Goal: Information Seeking & Learning: Learn about a topic

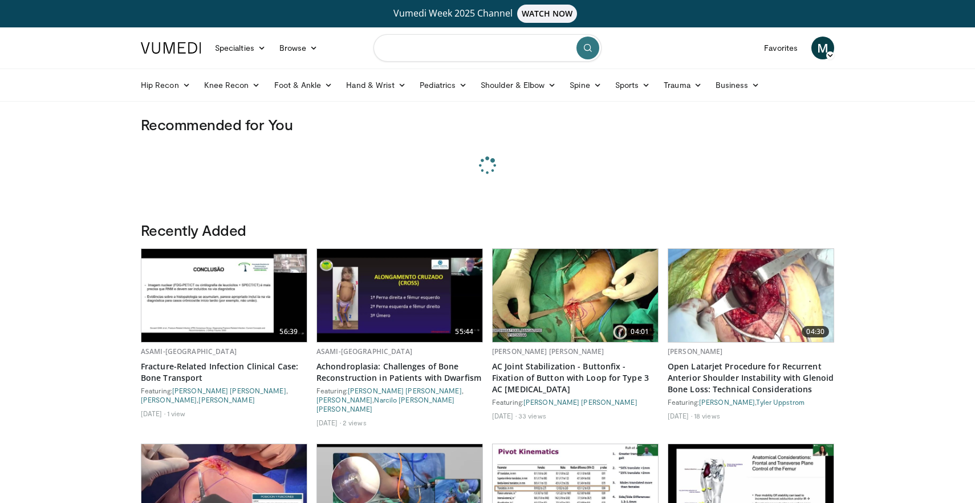
click at [476, 45] on input "Search topics, interventions" at bounding box center [488, 47] width 228 height 27
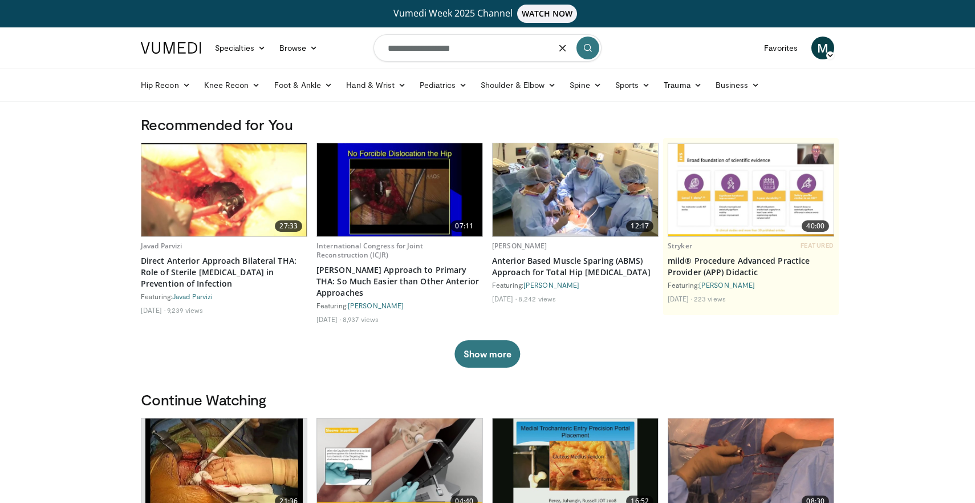
type input "**********"
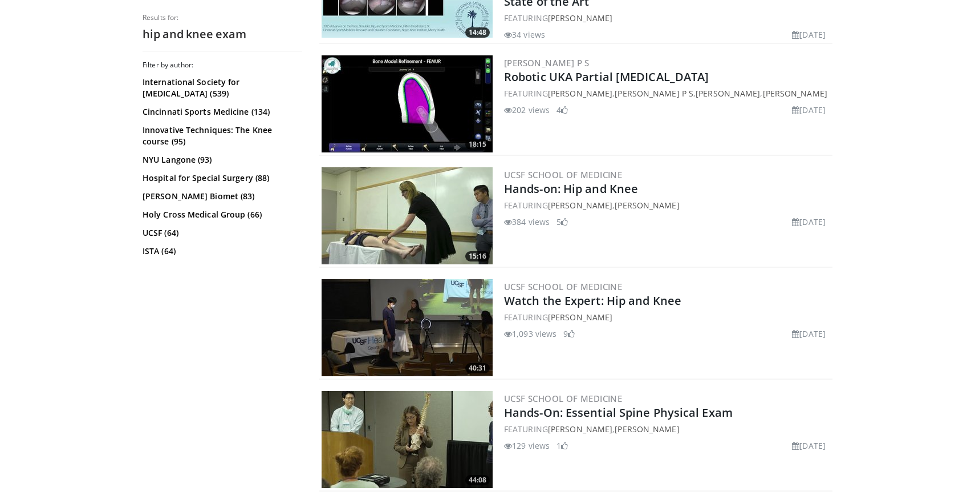
scroll to position [1114, 0]
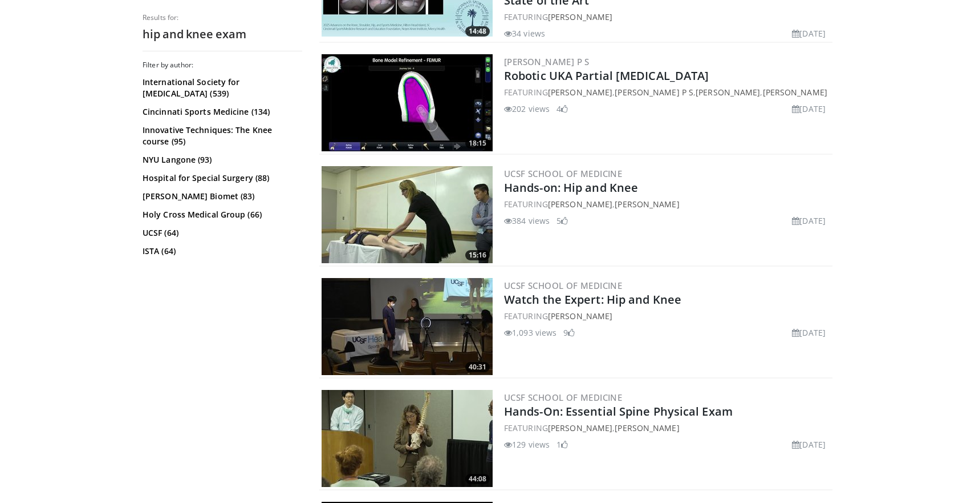
click at [411, 202] on img at bounding box center [407, 214] width 171 height 97
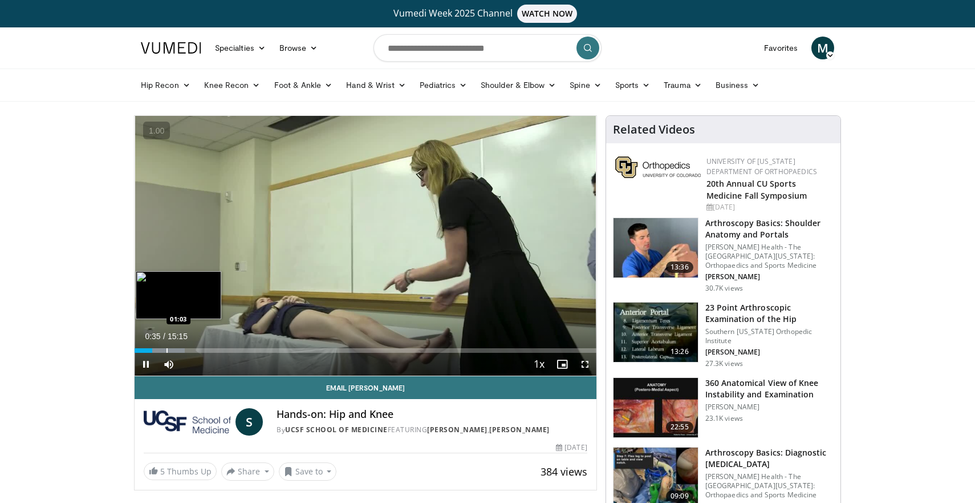
click at [166, 347] on div "Loaded : 10.83% 00:35 01:03" at bounding box center [366, 347] width 462 height 11
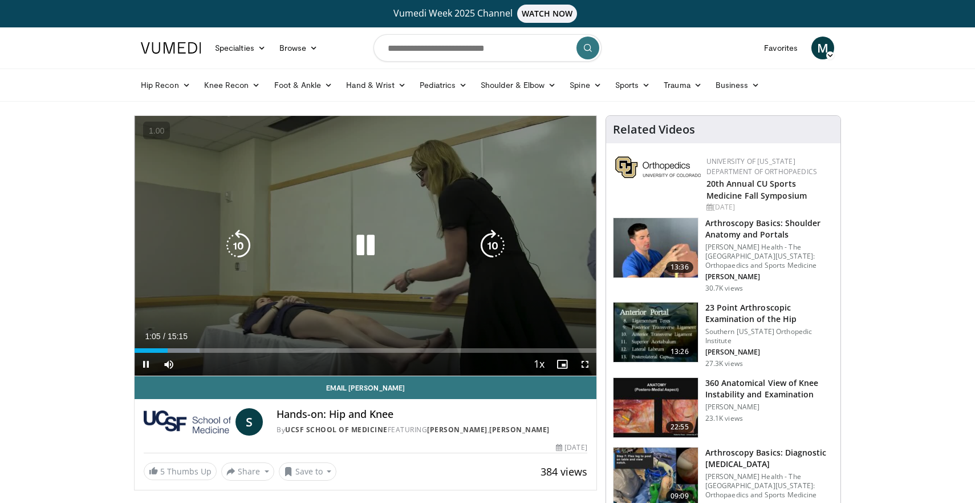
click at [368, 244] on icon "Video Player" at bounding box center [366, 245] width 32 height 32
click at [355, 245] on icon "Video Player" at bounding box center [366, 245] width 32 height 32
